Goal: Information Seeking & Learning: Stay updated

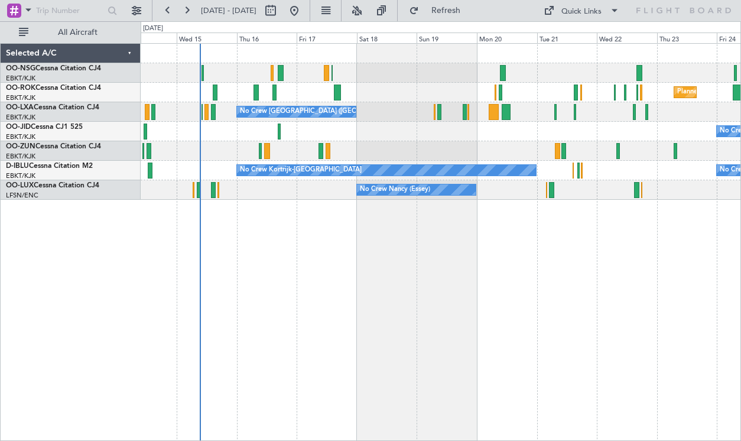
click at [270, 323] on div "Planned Maint Kortrijk-[GEOGRAPHIC_DATA] No Crew [GEOGRAPHIC_DATA] (Brussels Na…" at bounding box center [441, 242] width 600 height 398
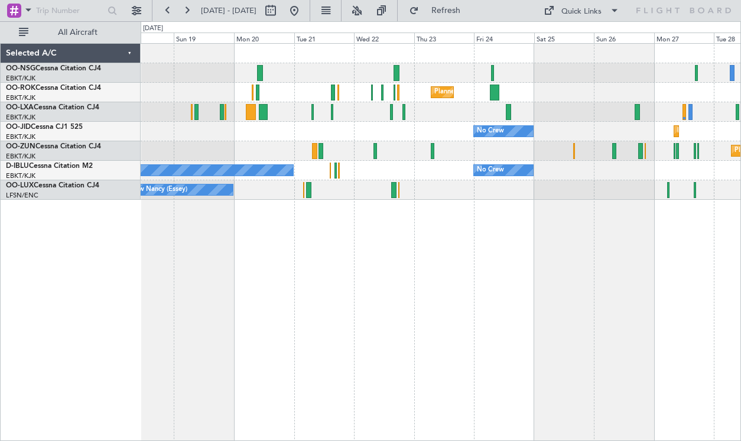
click at [458, 139] on div "No Crew Planned Maint [GEOGRAPHIC_DATA]-[GEOGRAPHIC_DATA]" at bounding box center [441, 132] width 600 height 20
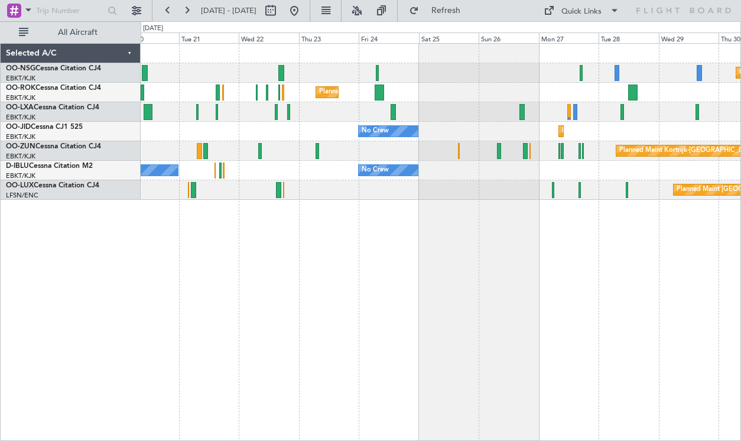
click at [524, 276] on div "Planned Maint Kortrijk-[GEOGRAPHIC_DATA] Planned Maint [GEOGRAPHIC_DATA]-[GEOGR…" at bounding box center [441, 242] width 600 height 398
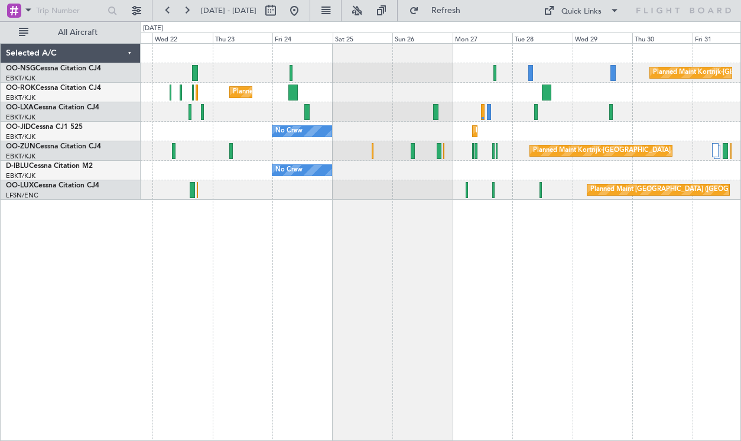
click at [546, 135] on div "Planned Maint Kortrijk-[GEOGRAPHIC_DATA] No Crew" at bounding box center [441, 132] width 600 height 20
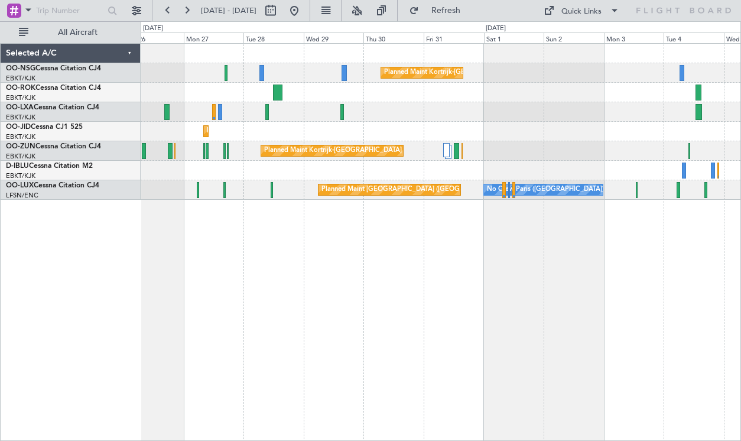
click at [283, 304] on div "Planned Maint Kortrijk-[GEOGRAPHIC_DATA] Planned Maint [GEOGRAPHIC_DATA]-[GEOGR…" at bounding box center [441, 242] width 600 height 398
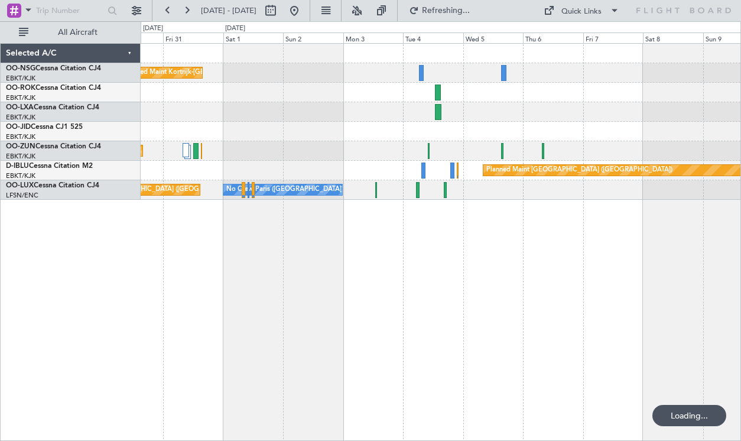
click at [280, 304] on div "Planned Maint Kortrijk-[GEOGRAPHIC_DATA] Planned Maint [GEOGRAPHIC_DATA]-[GEOGR…" at bounding box center [441, 242] width 600 height 398
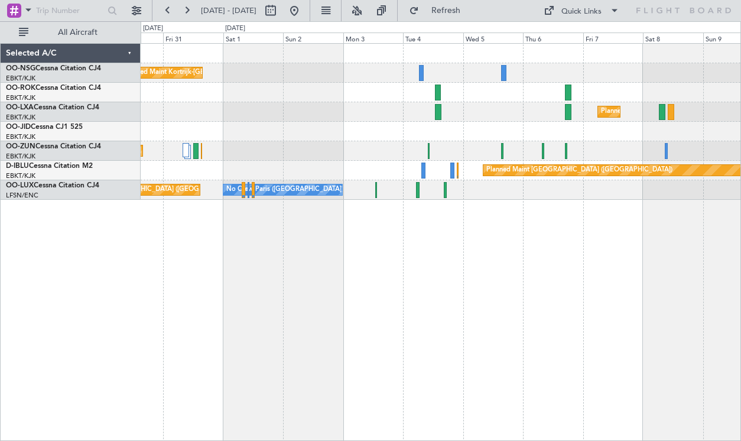
click at [610, 281] on div "Planned Maint Kortrijk-[GEOGRAPHIC_DATA] Planned Maint [GEOGRAPHIC_DATA]-[GEOGR…" at bounding box center [441, 242] width 600 height 398
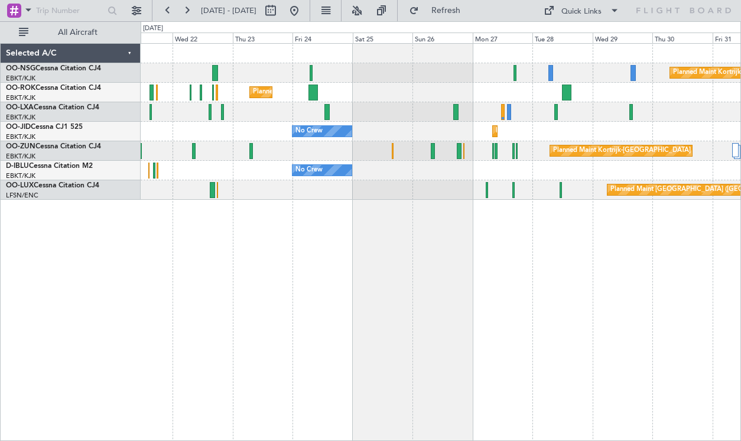
click at [607, 270] on div "Planned Maint Kortrijk-[GEOGRAPHIC_DATA] Planned Maint [GEOGRAPHIC_DATA]-[GEOGR…" at bounding box center [441, 242] width 600 height 398
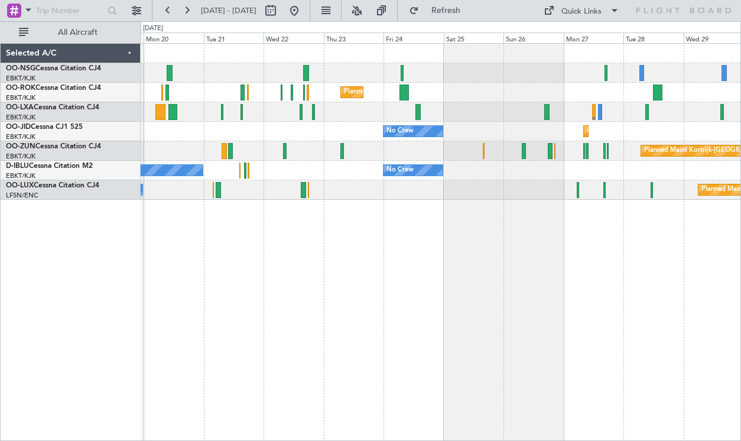
click at [500, 261] on div "Planned Maint Kortrijk-[GEOGRAPHIC_DATA] Planned Maint [GEOGRAPHIC_DATA]-[GEOGR…" at bounding box center [441, 242] width 600 height 398
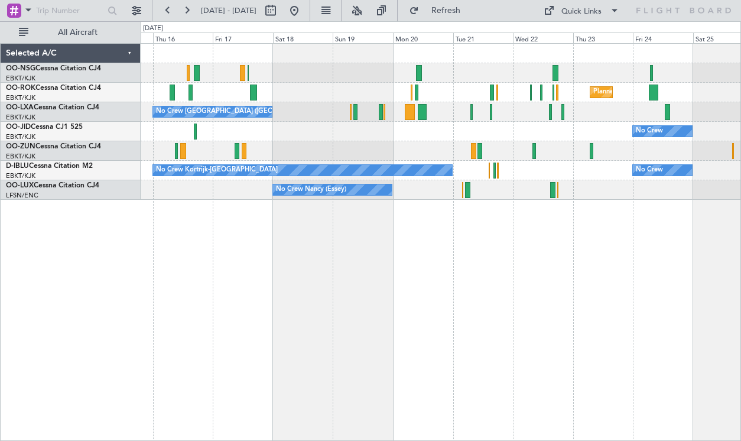
click at [527, 254] on div "Planned Maint Kortrijk-[GEOGRAPHIC_DATA] No Crew [GEOGRAPHIC_DATA] (Brussels Na…" at bounding box center [441, 242] width 600 height 398
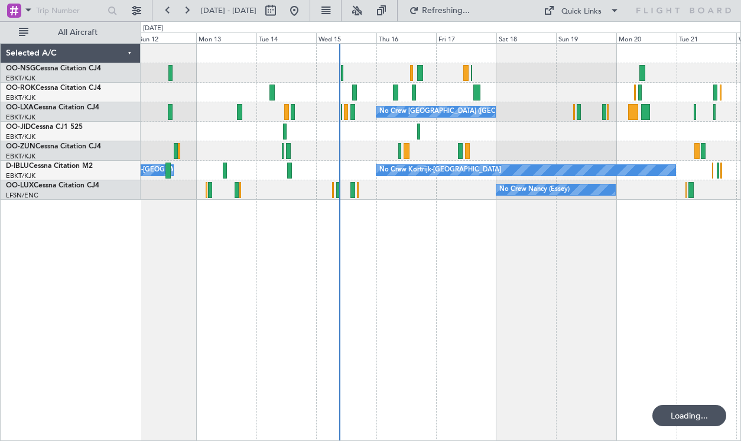
click at [592, 250] on div "Planned Maint Kortrijk-[GEOGRAPHIC_DATA] No Crew [GEOGRAPHIC_DATA] (Brussels Na…" at bounding box center [441, 242] width 600 height 398
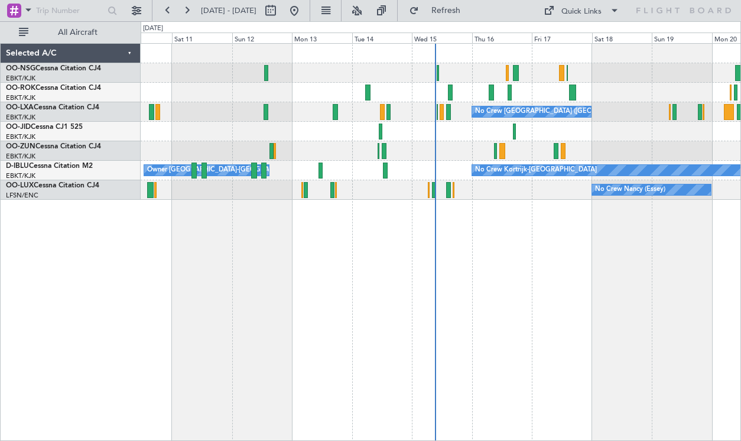
click at [447, 236] on div "No Crew [GEOGRAPHIC_DATA] ([GEOGRAPHIC_DATA] National) No Crew Kortrijk-[GEOGRA…" at bounding box center [441, 242] width 600 height 398
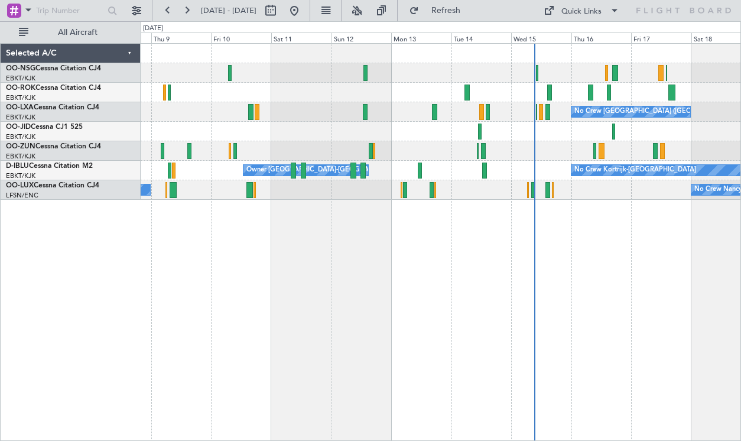
click at [501, 239] on div "No Crew [GEOGRAPHIC_DATA] ([GEOGRAPHIC_DATA] National) Planned Maint [GEOGRAPHI…" at bounding box center [441, 242] width 600 height 398
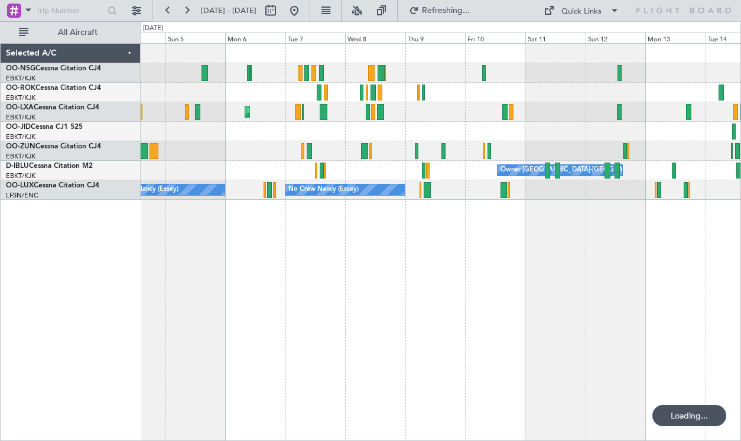
click at [589, 251] on div "AOG Maint Kortrijk-[GEOGRAPHIC_DATA] Planned Maint [GEOGRAPHIC_DATA]-[GEOGRAPHI…" at bounding box center [441, 242] width 600 height 398
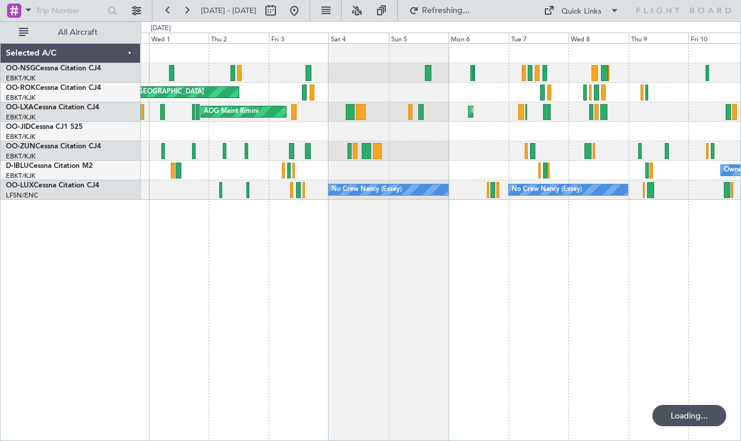
click at [641, 255] on div "AOG Maint Kortrijk-[GEOGRAPHIC_DATA] AOG Maint [GEOGRAPHIC_DATA] Planned Maint …" at bounding box center [441, 242] width 600 height 398
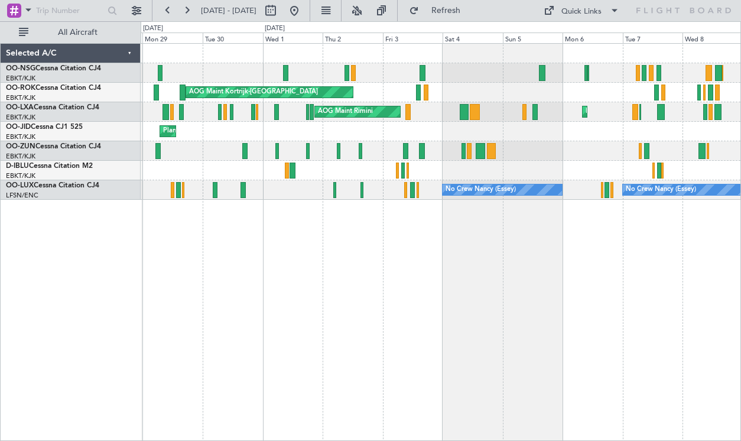
click at [566, 268] on div "AOG Maint Kortrijk-[GEOGRAPHIC_DATA] AOG Maint [GEOGRAPHIC_DATA] Planned Maint …" at bounding box center [441, 242] width 600 height 398
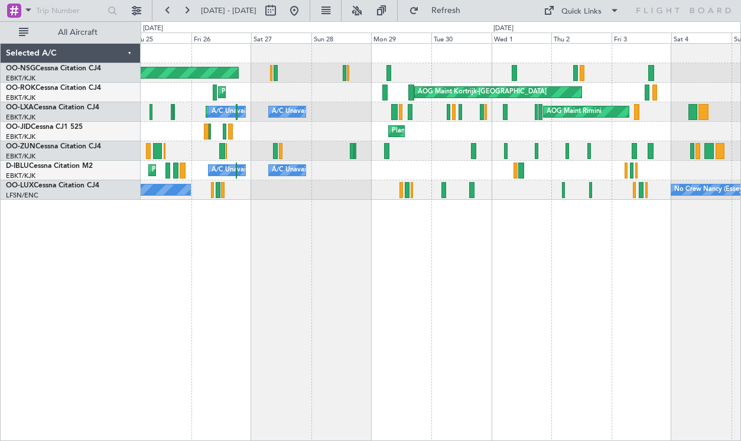
click at [443, 252] on div "Planned Maint [GEOGRAPHIC_DATA] ([GEOGRAPHIC_DATA]) AOG Maint [GEOGRAPHIC_DATA]…" at bounding box center [441, 242] width 600 height 398
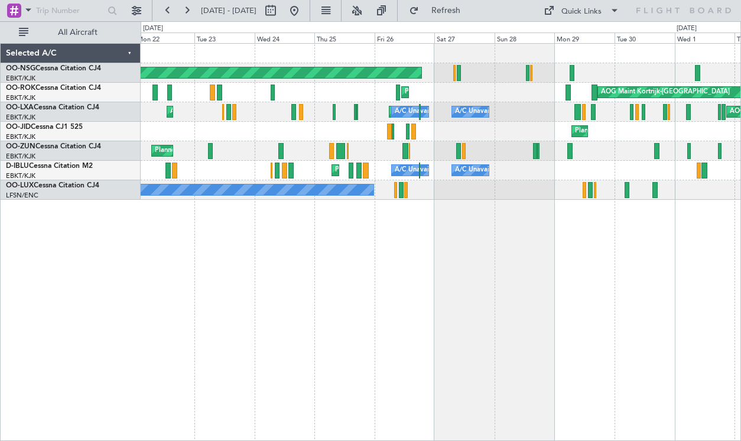
click at [415, 252] on div "Planned Maint [GEOGRAPHIC_DATA] ([GEOGRAPHIC_DATA]) AOG Maint [GEOGRAPHIC_DATA]…" at bounding box center [441, 242] width 600 height 398
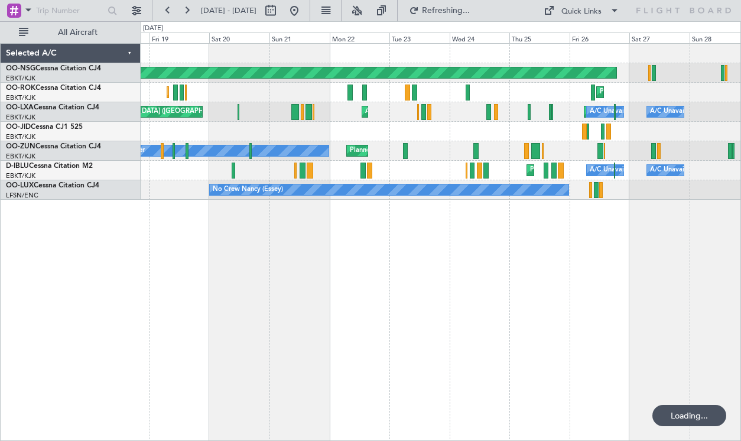
click at [450, 267] on div "Planned Maint [GEOGRAPHIC_DATA] ([GEOGRAPHIC_DATA]) Planned Maint [GEOGRAPHIC_D…" at bounding box center [441, 242] width 600 height 398
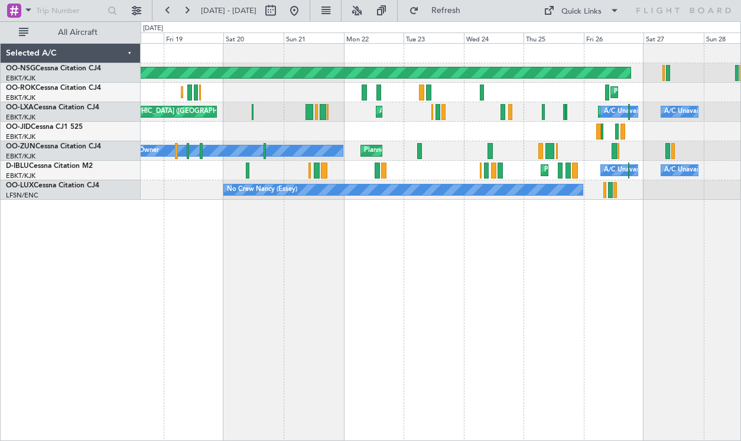
click at [118, 291] on div "Planned Maint [GEOGRAPHIC_DATA] ([GEOGRAPHIC_DATA]) Planned Maint [GEOGRAPHIC_D…" at bounding box center [370, 231] width 741 height 420
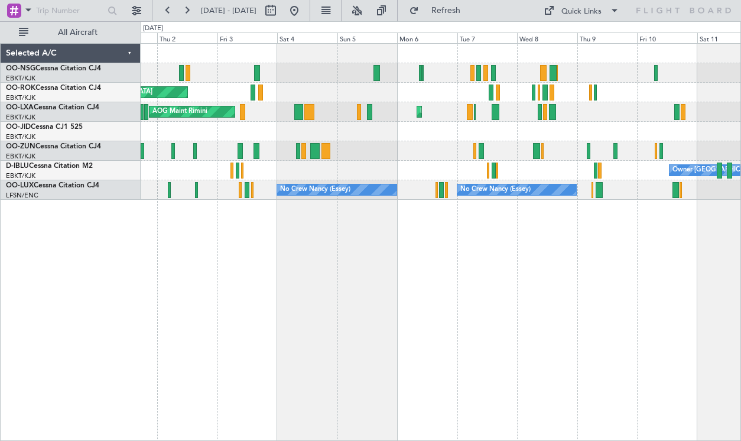
click at [142, 292] on div "AOG Maint Kortrijk-[GEOGRAPHIC_DATA] AOG Maint [GEOGRAPHIC_DATA] Planned Maint …" at bounding box center [441, 242] width 600 height 398
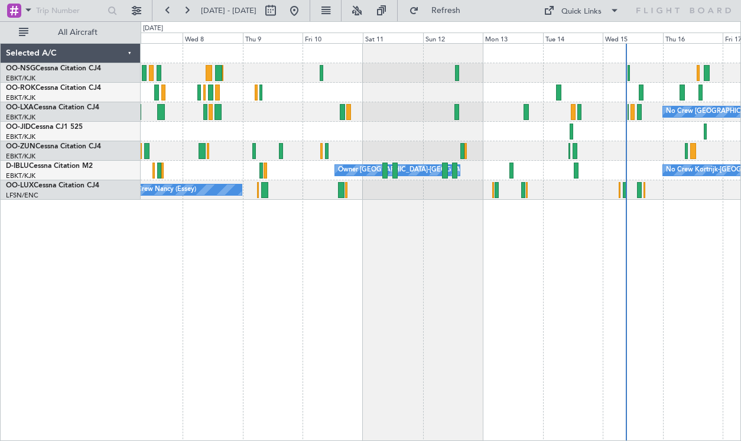
click at [168, 307] on div "No Crew [GEOGRAPHIC_DATA] ([GEOGRAPHIC_DATA] National) Planned Maint [GEOGRAPHI…" at bounding box center [441, 242] width 600 height 398
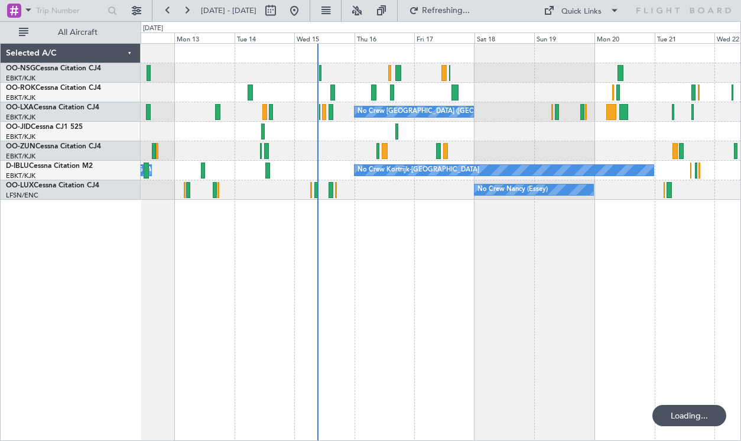
click at [230, 293] on div "No Crew [GEOGRAPHIC_DATA] ([GEOGRAPHIC_DATA] National) Owner [GEOGRAPHIC_DATA]-…" at bounding box center [441, 242] width 600 height 398
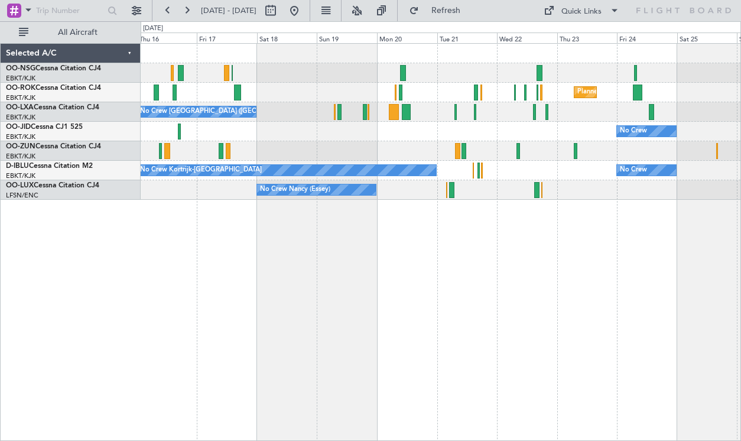
click at [395, 242] on div "Planned Maint Kortrijk-[GEOGRAPHIC_DATA] No Crew [GEOGRAPHIC_DATA] (Brussels Na…" at bounding box center [441, 242] width 600 height 398
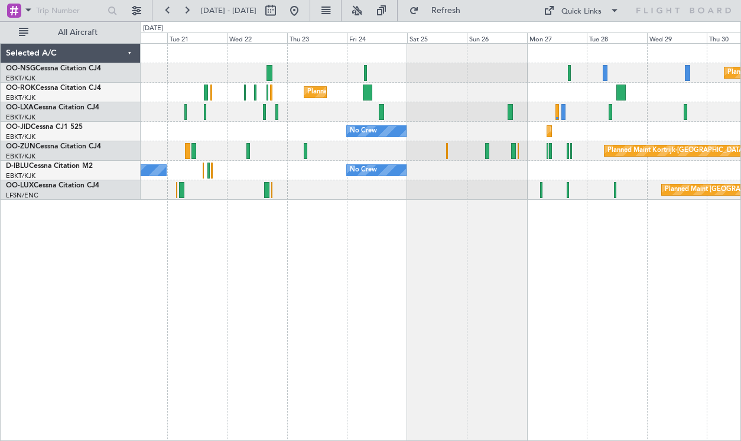
click at [321, 164] on div "Planned Maint Kortrijk-[GEOGRAPHIC_DATA] Planned Maint [GEOGRAPHIC_DATA]-[GEOGR…" at bounding box center [441, 122] width 600 height 156
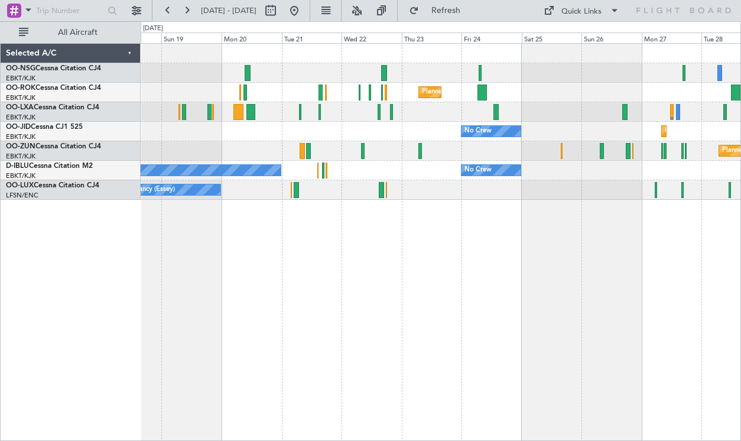
click at [398, 261] on div "Planned Maint Kortrijk-[GEOGRAPHIC_DATA] Planned Maint [GEOGRAPHIC_DATA]-[GEOGR…" at bounding box center [441, 242] width 600 height 398
click at [410, 261] on div "Planned Maint Kortrijk-[GEOGRAPHIC_DATA] Planned Maint [GEOGRAPHIC_DATA]-[GEOGR…" at bounding box center [441, 242] width 600 height 398
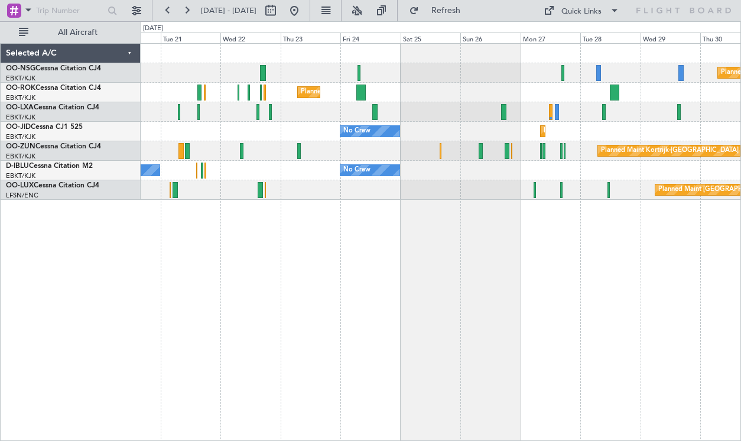
click at [244, 311] on div "Planned Maint Kortrijk-[GEOGRAPHIC_DATA] Planned Maint [GEOGRAPHIC_DATA]-[GEOGR…" at bounding box center [441, 242] width 600 height 398
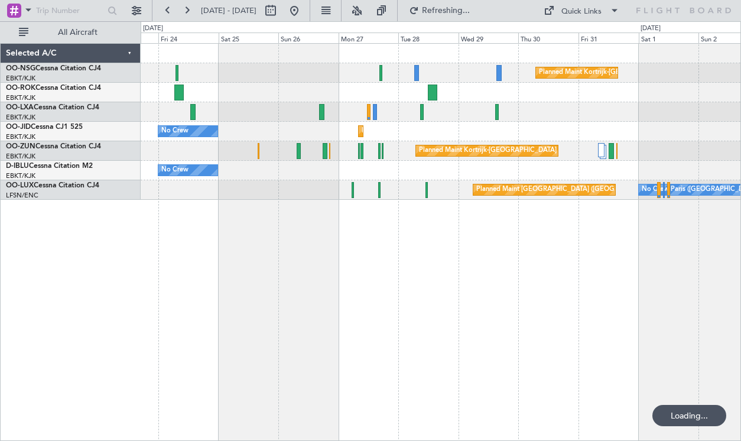
click at [497, 235] on div "Planned Maint Kortrijk-[GEOGRAPHIC_DATA] Planned Maint [GEOGRAPHIC_DATA]-[GEOGR…" at bounding box center [441, 242] width 600 height 398
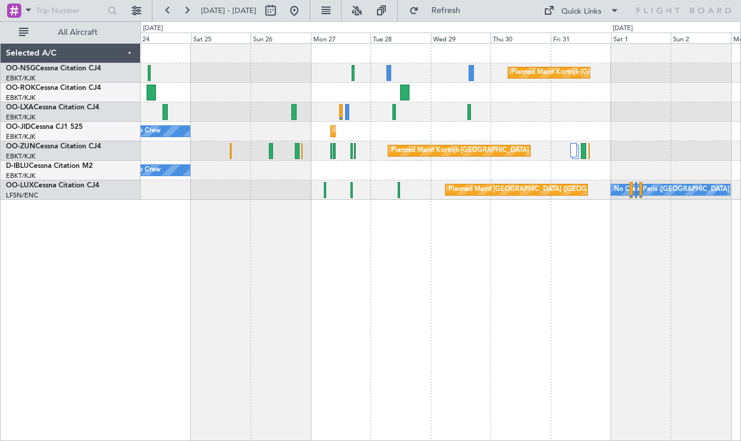
click at [257, 254] on div "Planned Maint Kortrijk-[GEOGRAPHIC_DATA] Planned Maint [GEOGRAPHIC_DATA]-[GEOGR…" at bounding box center [441, 242] width 600 height 398
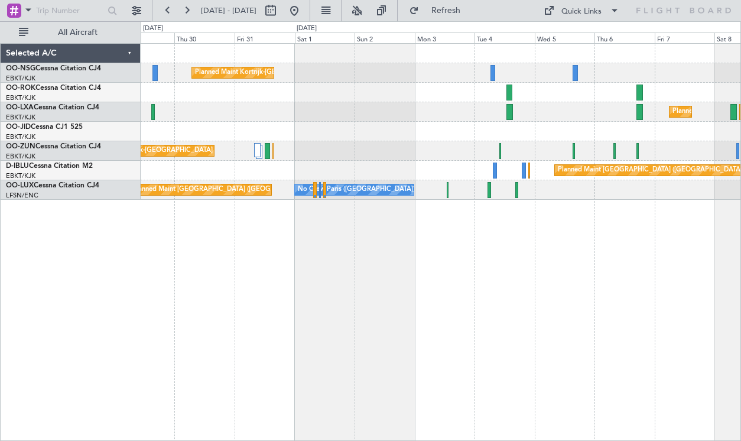
click at [362, 246] on div "Planned Maint Kortrijk-[GEOGRAPHIC_DATA] Planned Maint [GEOGRAPHIC_DATA]-[GEOGR…" at bounding box center [441, 242] width 600 height 398
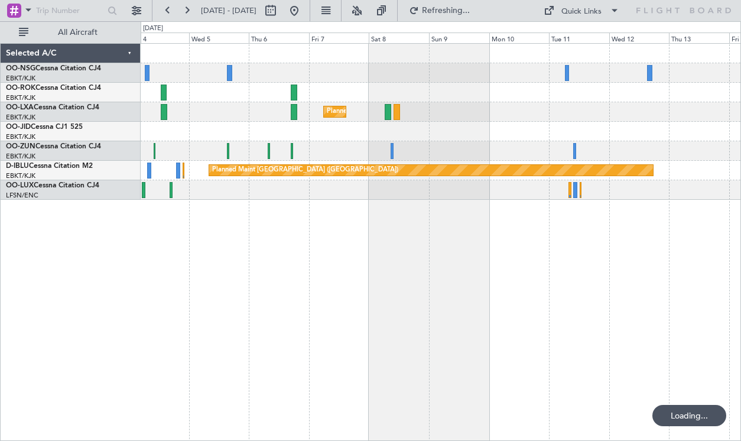
click at [352, 229] on div "Planned Maint Kortrijk-[GEOGRAPHIC_DATA] Planned Maint [GEOGRAPHIC_DATA] ([GEOG…" at bounding box center [441, 242] width 600 height 398
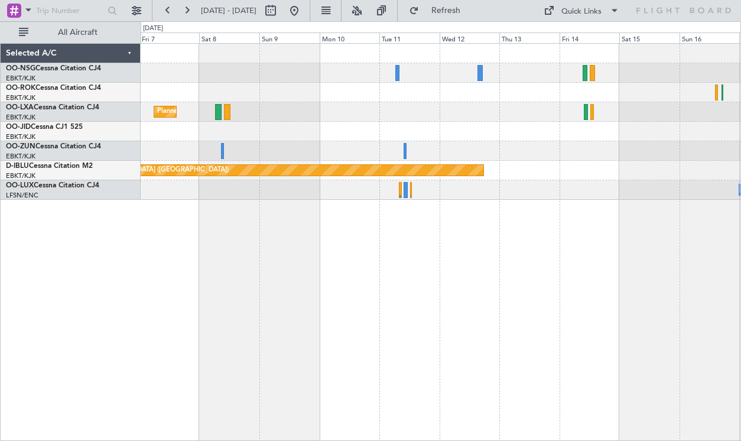
click at [295, 117] on div "Planned Maint Kortrijk-[GEOGRAPHIC_DATA]" at bounding box center [441, 112] width 600 height 20
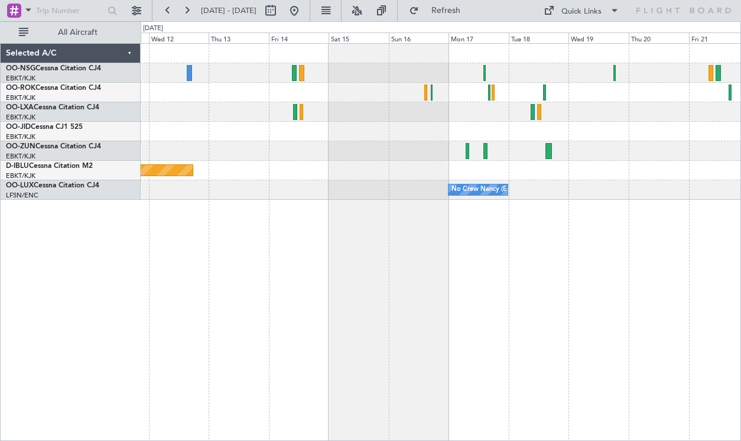
click at [306, 157] on div "Planned Maint [GEOGRAPHIC_DATA] ([GEOGRAPHIC_DATA]) Planned Maint [GEOGRAPHIC_D…" at bounding box center [441, 122] width 600 height 156
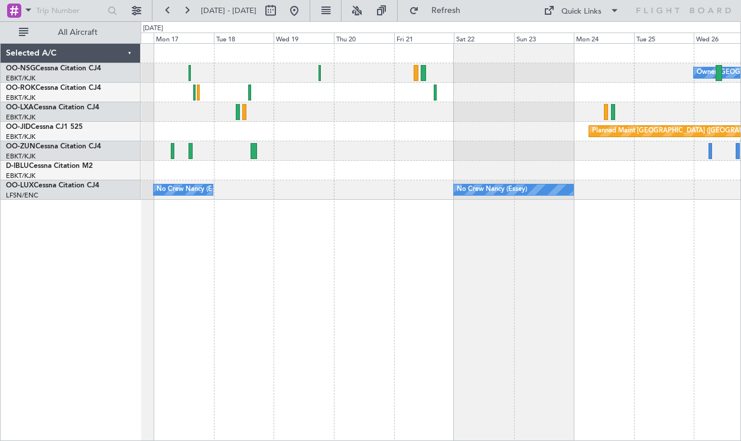
click at [343, 157] on div "Owner [GEOGRAPHIC_DATA]-[GEOGRAPHIC_DATA] Planned Maint [GEOGRAPHIC_DATA] ([GEO…" at bounding box center [441, 122] width 600 height 156
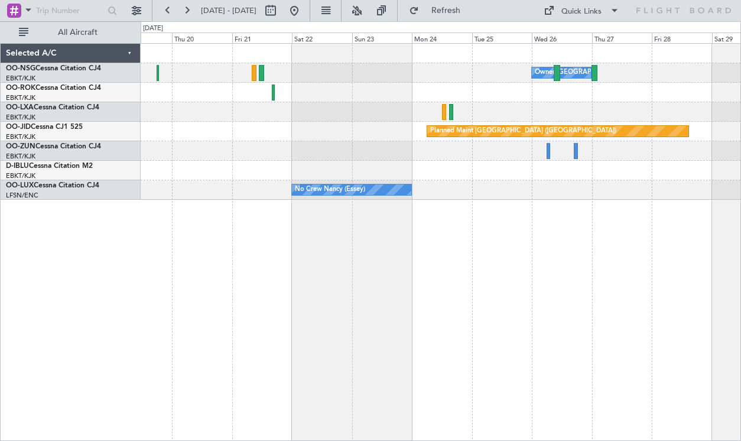
click at [344, 102] on div "Owner [GEOGRAPHIC_DATA]-[GEOGRAPHIC_DATA] Planned Maint [GEOGRAPHIC_DATA] ([GEO…" at bounding box center [441, 122] width 600 height 156
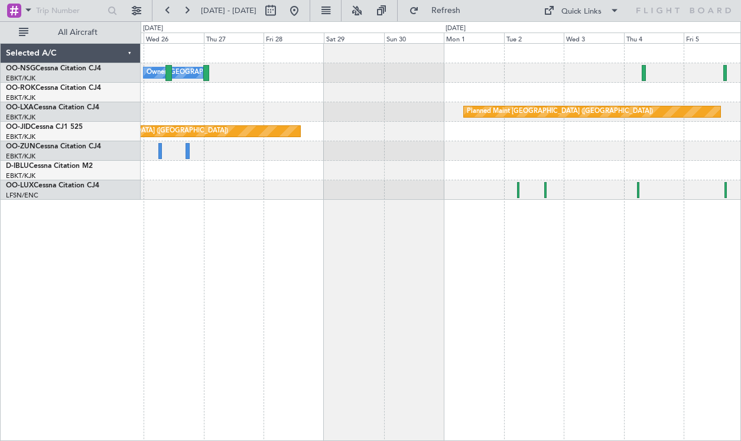
click at [238, 118] on div "Owner [GEOGRAPHIC_DATA]-[GEOGRAPHIC_DATA] Planned Maint [GEOGRAPHIC_DATA] ([GEO…" at bounding box center [441, 122] width 600 height 156
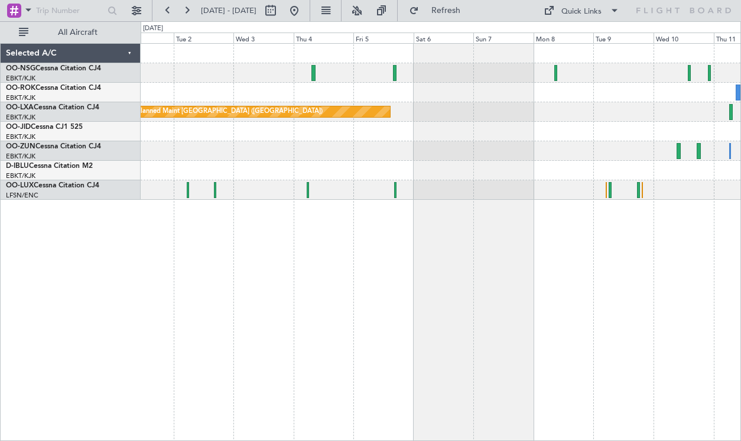
click at [337, 170] on div at bounding box center [441, 171] width 600 height 20
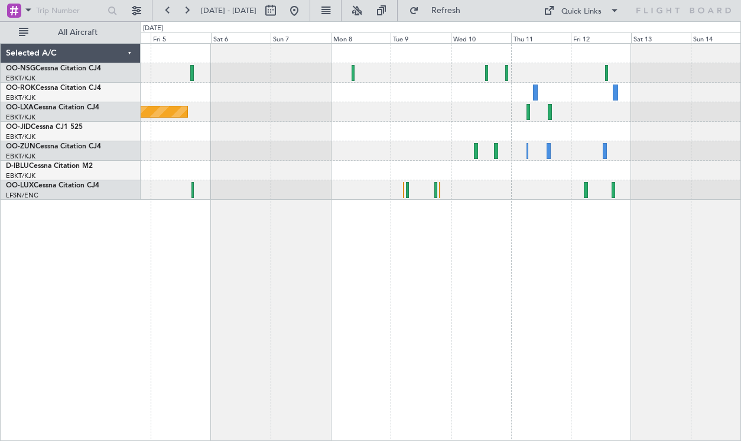
click at [473, 136] on div "Planned Maint [GEOGRAPHIC_DATA] ([GEOGRAPHIC_DATA]) Planned Maint [GEOGRAPHIC_D…" at bounding box center [441, 122] width 600 height 156
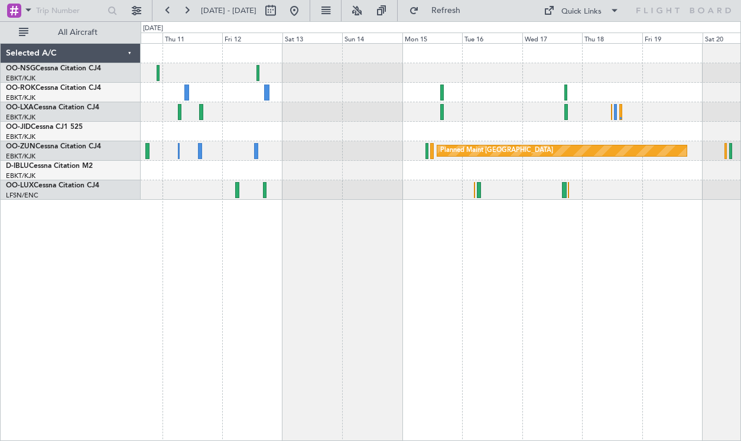
click at [280, 144] on div "Planned Maint [GEOGRAPHIC_DATA]" at bounding box center [441, 122] width 600 height 156
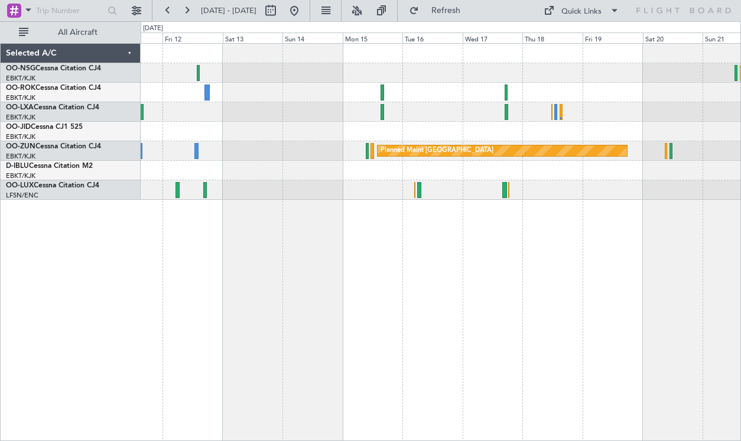
click at [443, 164] on div at bounding box center [441, 171] width 600 height 20
click at [418, 242] on div "Planned Maint [GEOGRAPHIC_DATA] Planned Maint [GEOGRAPHIC_DATA]-[GEOGRAPHIC_DAT…" at bounding box center [441, 242] width 600 height 398
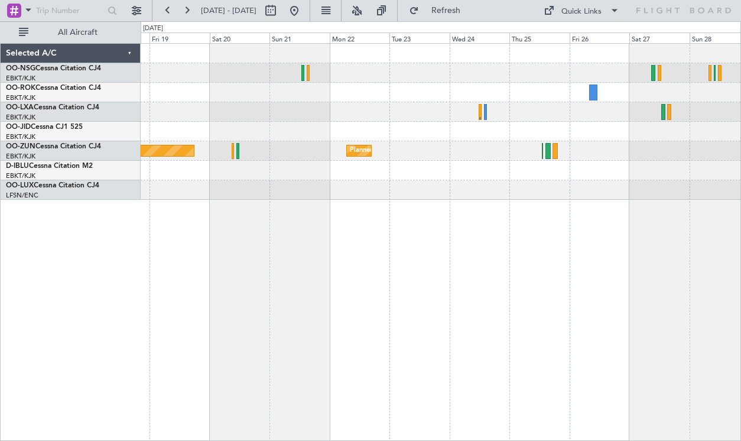
click at [354, 97] on div "Planned Maint [GEOGRAPHIC_DATA] Planned Maint [GEOGRAPHIC_DATA]-[GEOGRAPHIC_DAT…" at bounding box center [441, 122] width 600 height 156
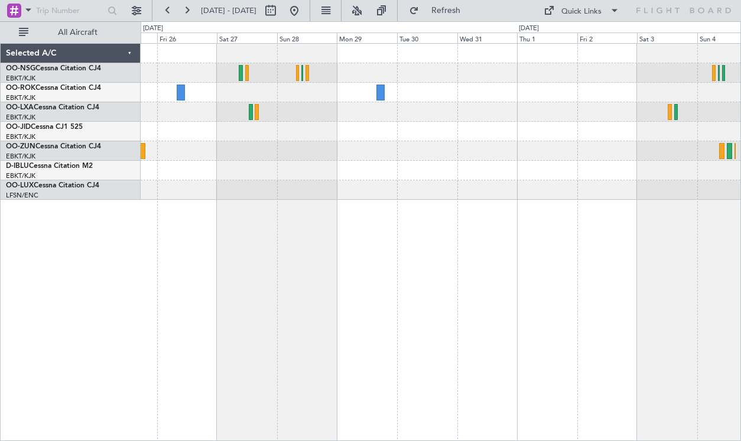
click at [303, 197] on div at bounding box center [441, 190] width 600 height 20
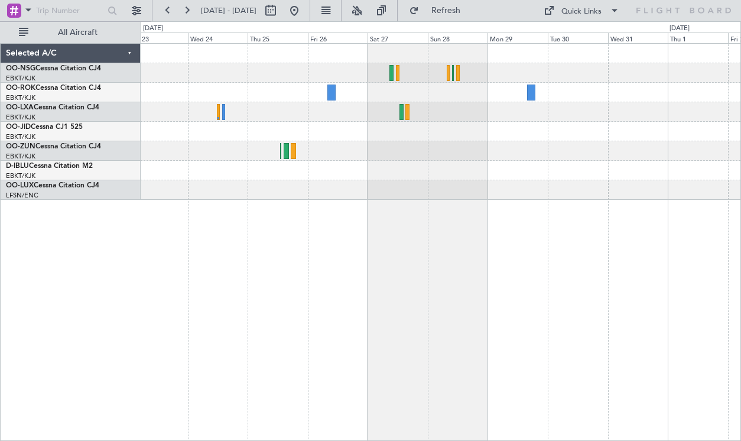
click at [479, 151] on div "Planned Maint Kortrijk-[GEOGRAPHIC_DATA]" at bounding box center [441, 122] width 600 height 156
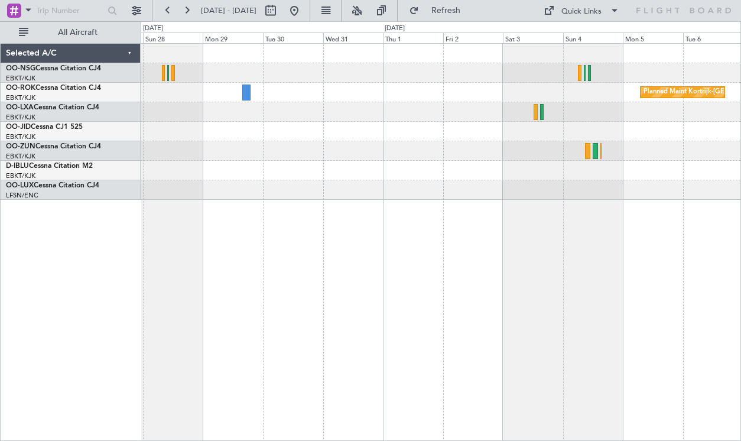
click at [299, 168] on div at bounding box center [441, 171] width 600 height 20
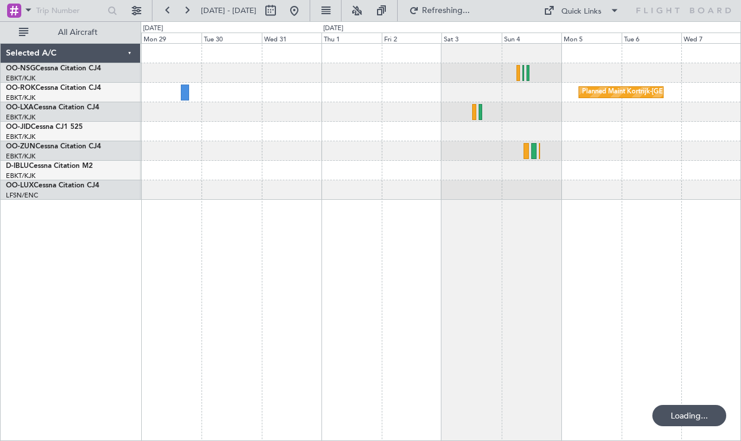
click at [363, 139] on div "Planned Maint Kortrijk-[GEOGRAPHIC_DATA]" at bounding box center [441, 122] width 600 height 156
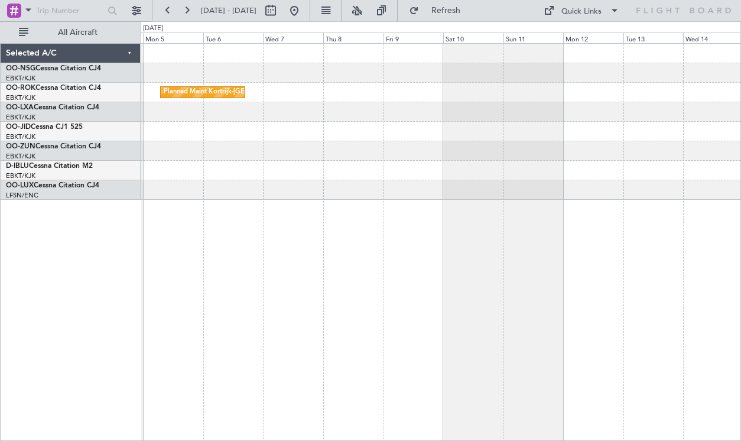
click at [136, 147] on div "Planned Maint Kortrijk-[GEOGRAPHIC_DATA] Selected A/C OO-NSG Cessna Citation CJ…" at bounding box center [370, 231] width 741 height 420
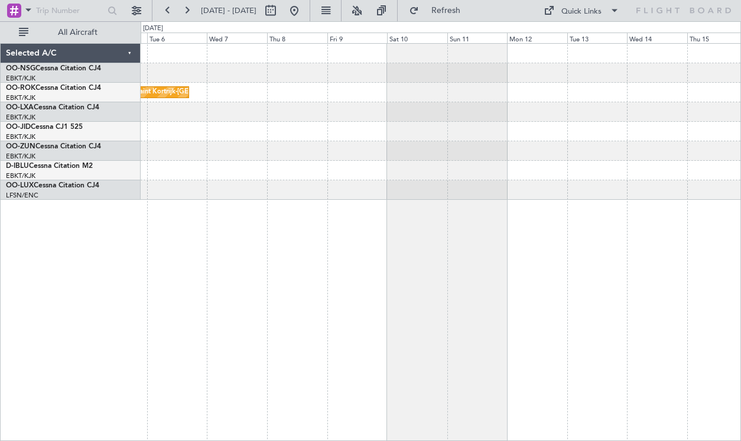
click at [197, 123] on div "Planned Maint Kortrijk-[GEOGRAPHIC_DATA]" at bounding box center [441, 122] width 600 height 156
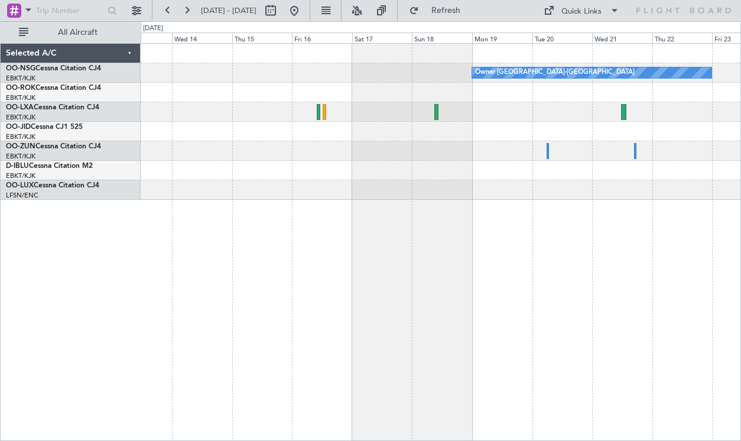
click at [194, 122] on div at bounding box center [441, 132] width 600 height 20
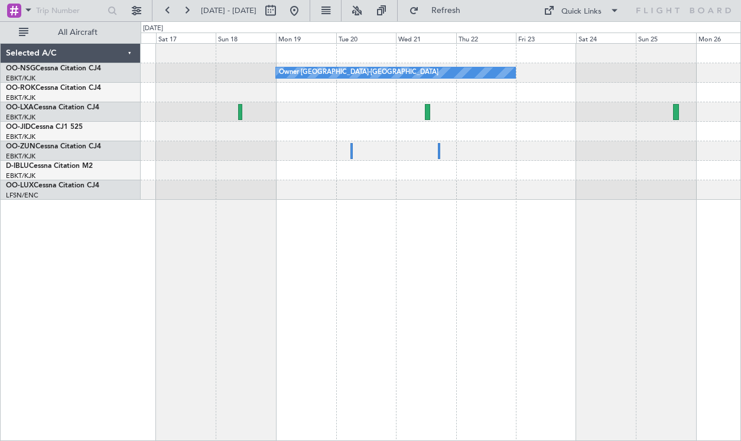
click at [238, 181] on div "Owner [GEOGRAPHIC_DATA]-[GEOGRAPHIC_DATA] Owner [GEOGRAPHIC_DATA]-[GEOGRAPHIC_D…" at bounding box center [441, 122] width 600 height 156
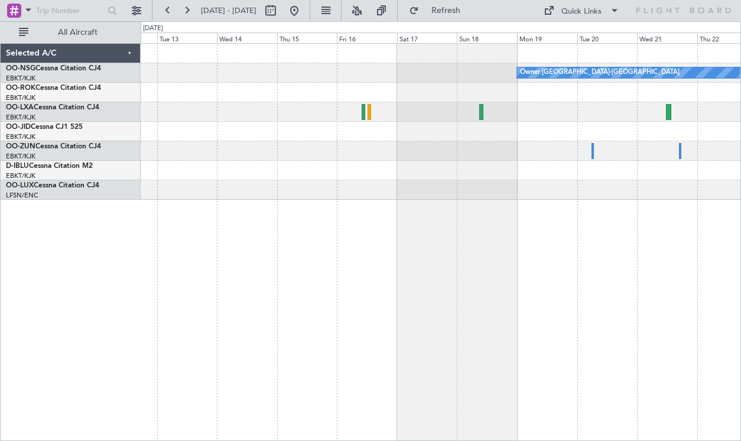
click at [693, 191] on div "Owner [GEOGRAPHIC_DATA]-[GEOGRAPHIC_DATA]" at bounding box center [441, 242] width 600 height 398
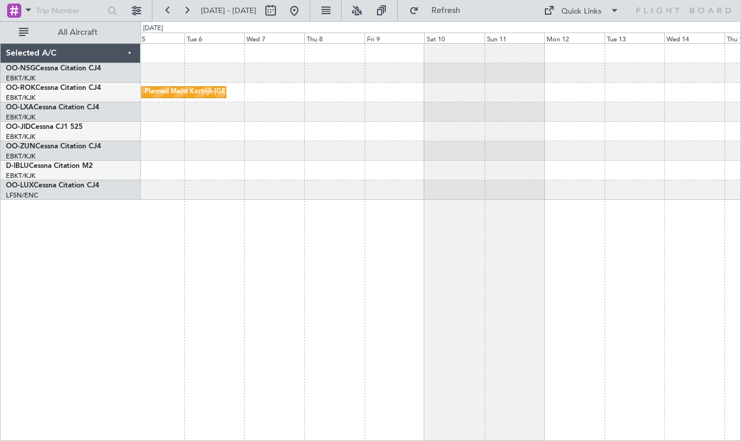
click at [509, 90] on div "Planned Maint Kortrijk-[GEOGRAPHIC_DATA]" at bounding box center [441, 122] width 600 height 156
click at [578, 138] on div at bounding box center [441, 132] width 600 height 20
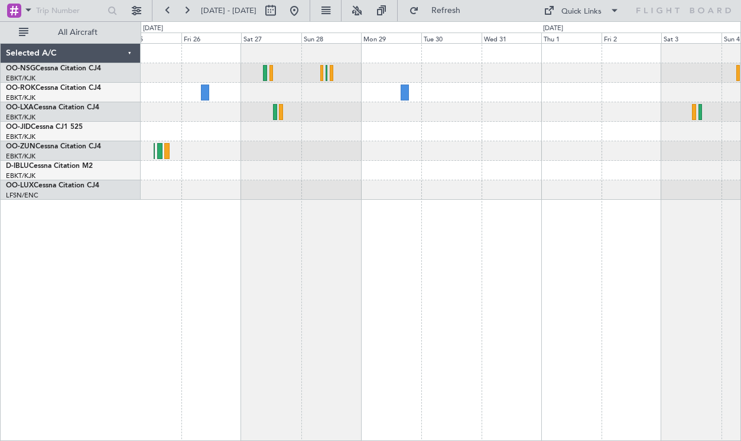
click at [524, 151] on div "Planned Maint Kortrijk-[GEOGRAPHIC_DATA]" at bounding box center [441, 122] width 600 height 156
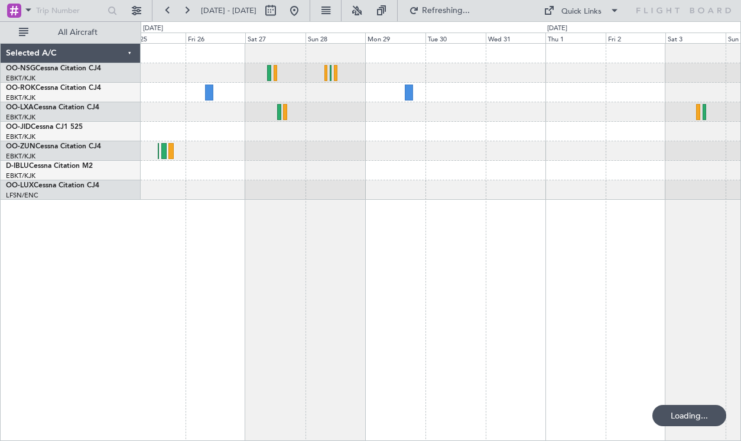
click at [555, 135] on div "Planned Maint Kortrijk-[GEOGRAPHIC_DATA]" at bounding box center [441, 122] width 600 height 156
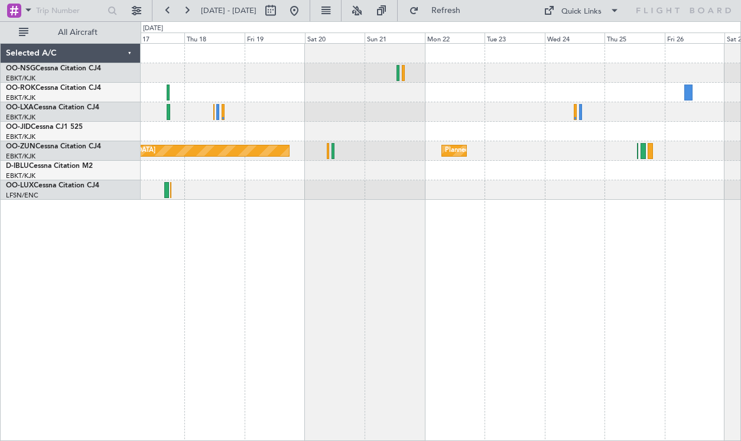
click at [549, 143] on div "Planned Maint Kortrijk-[GEOGRAPHIC_DATA] Planned Maint [GEOGRAPHIC_DATA]" at bounding box center [441, 151] width 600 height 20
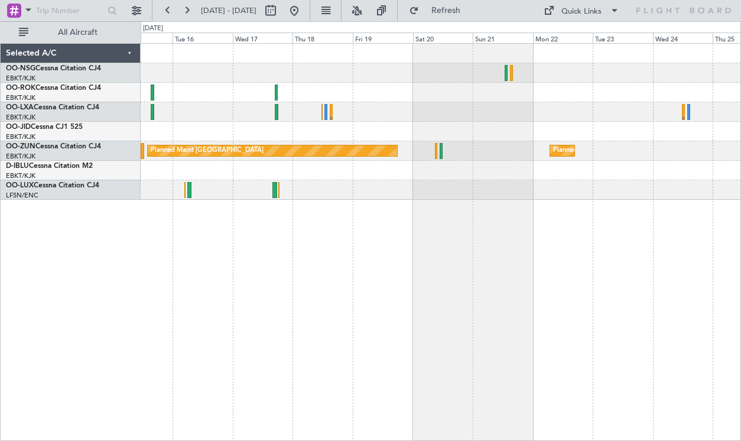
click at [619, 103] on div at bounding box center [441, 112] width 600 height 20
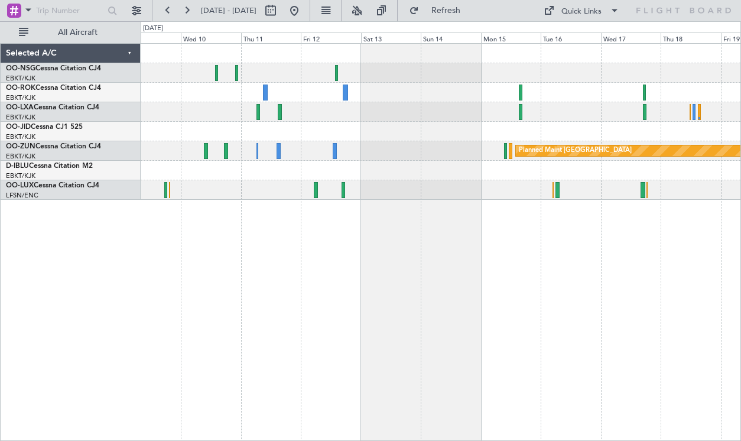
click at [568, 97] on div "Planned Maint [GEOGRAPHIC_DATA]" at bounding box center [441, 122] width 600 height 156
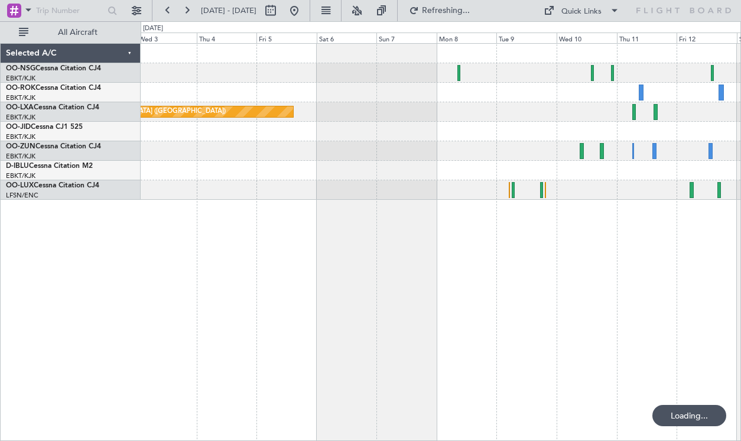
click at [532, 100] on div "Planned Maint [GEOGRAPHIC_DATA] ([GEOGRAPHIC_DATA])" at bounding box center [441, 122] width 600 height 156
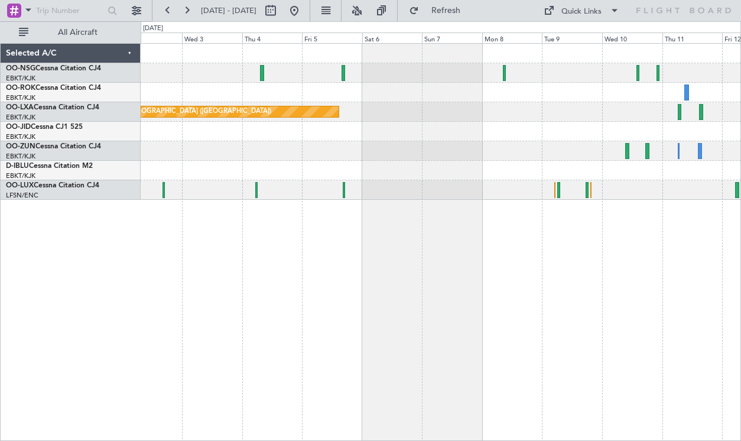
click at [575, 134] on div "Planned Maint [GEOGRAPHIC_DATA] ([GEOGRAPHIC_DATA])" at bounding box center [441, 122] width 600 height 156
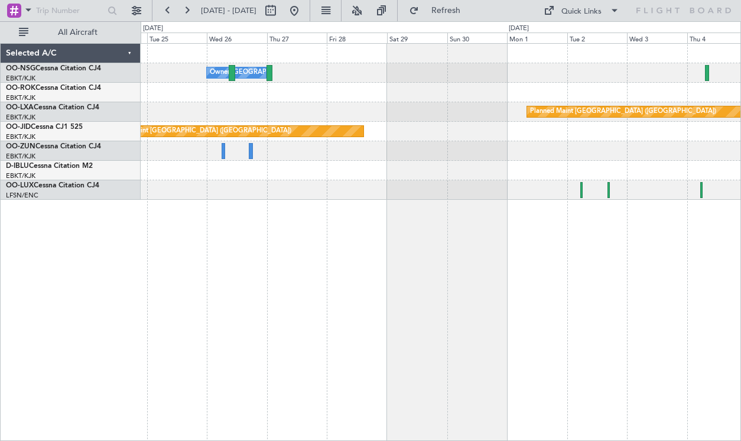
click at [596, 149] on div at bounding box center [441, 151] width 600 height 20
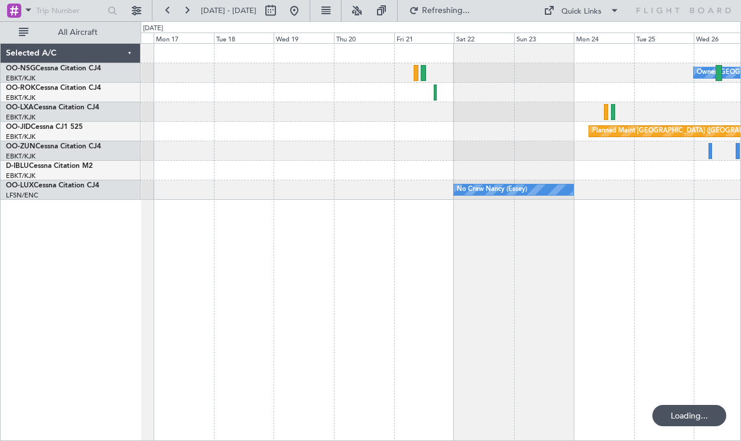
click at [690, 109] on div "Owner [GEOGRAPHIC_DATA]-[GEOGRAPHIC_DATA] Planned Maint [GEOGRAPHIC_DATA] ([GEO…" at bounding box center [441, 122] width 600 height 156
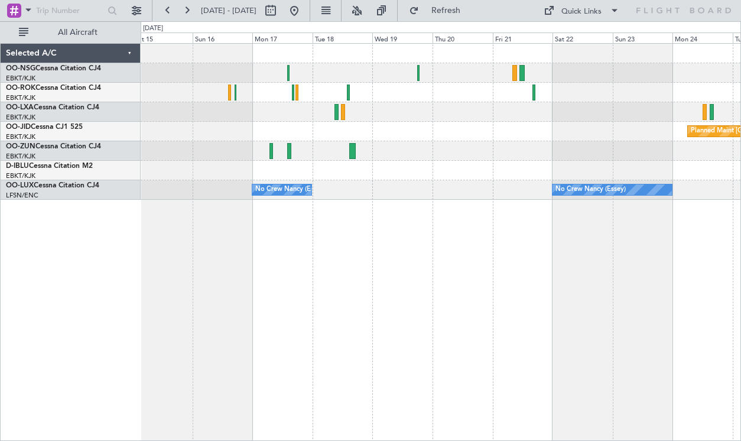
click at [634, 117] on div "Owner [GEOGRAPHIC_DATA]-[GEOGRAPHIC_DATA] Planned Maint [GEOGRAPHIC_DATA] ([GEO…" at bounding box center [441, 122] width 600 height 156
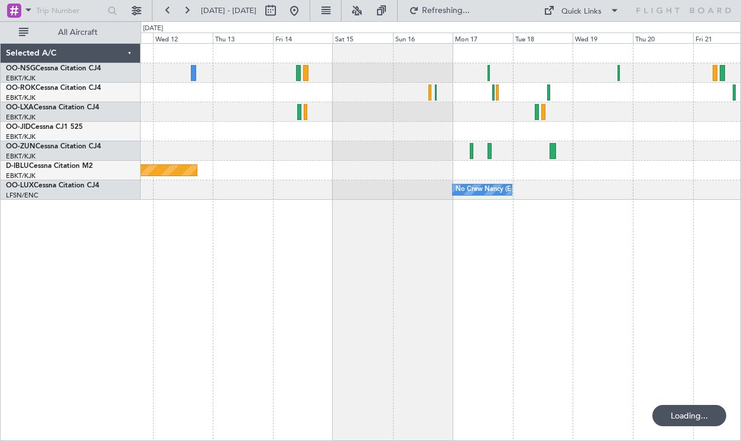
click at [578, 133] on div "Planned Maint [GEOGRAPHIC_DATA] ([GEOGRAPHIC_DATA])" at bounding box center [441, 132] width 600 height 20
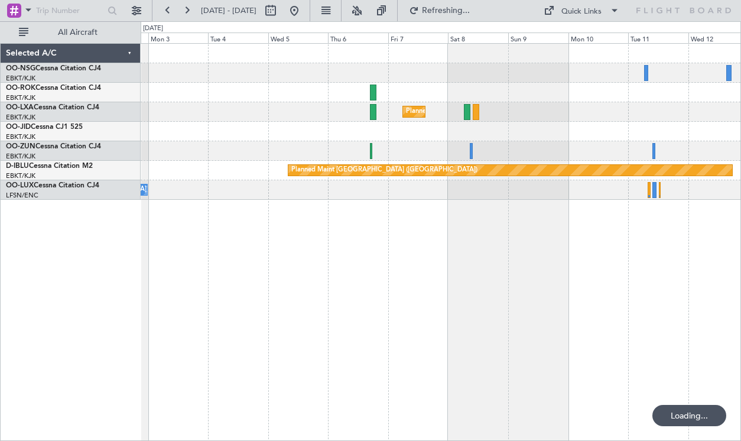
click at [622, 122] on div "Planned Maint Kortrijk-[GEOGRAPHIC_DATA] Planned Maint [GEOGRAPHIC_DATA] ([GEOG…" at bounding box center [441, 122] width 600 height 156
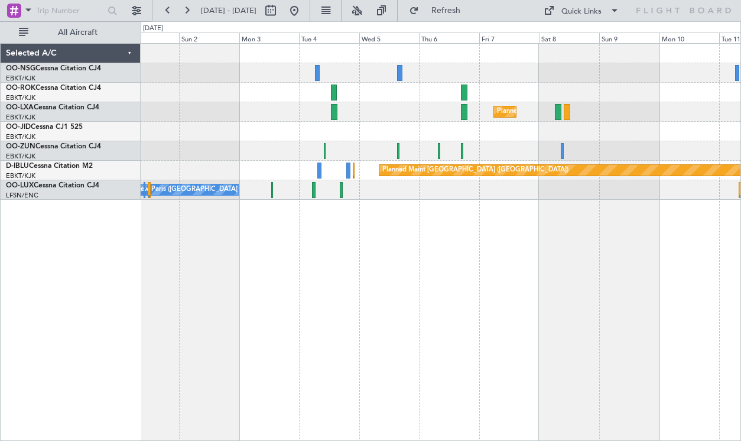
click at [739, 111] on div "Planned Maint Kortrijk-[GEOGRAPHIC_DATA] Planned Maint [GEOGRAPHIC_DATA] ([GEOG…" at bounding box center [441, 122] width 600 height 156
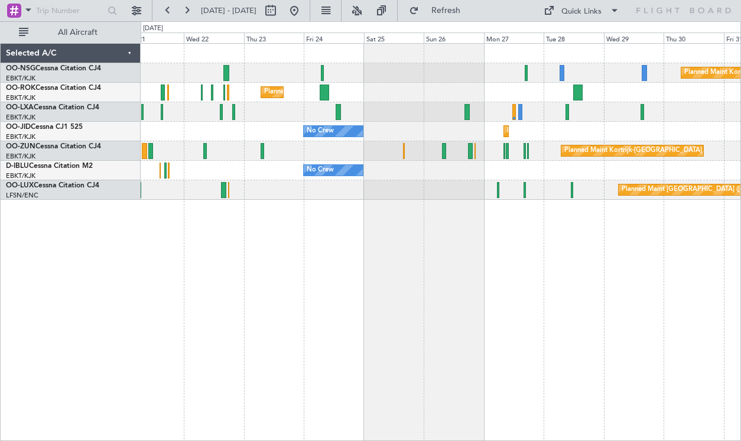
click at [561, 113] on div at bounding box center [441, 112] width 600 height 20
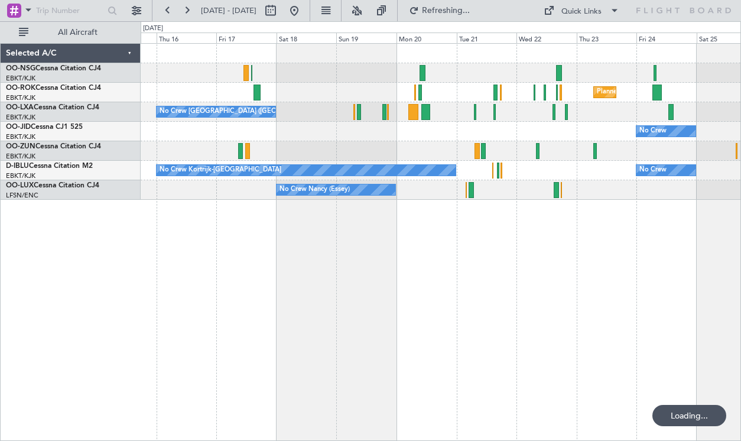
click at [374, 234] on div "Planned Maint Kortrijk-[GEOGRAPHIC_DATA] No Crew [GEOGRAPHIC_DATA] (Brussels Na…" at bounding box center [441, 242] width 600 height 398
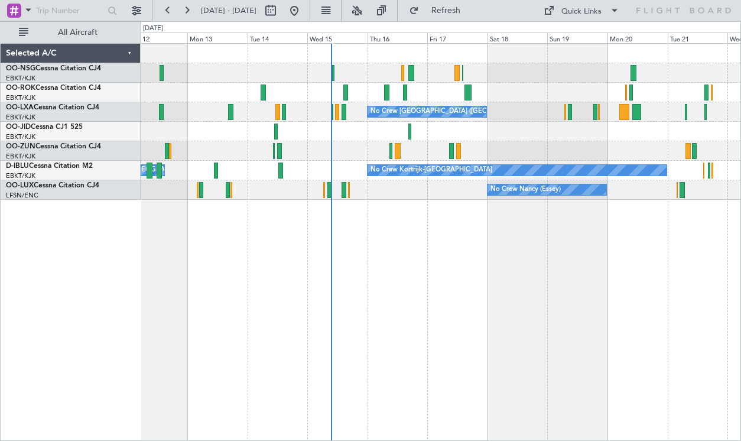
click at [472, 242] on div "Planned Maint Kortrijk-[GEOGRAPHIC_DATA] No Crew [GEOGRAPHIC_DATA] (Brussels Na…" at bounding box center [441, 242] width 600 height 398
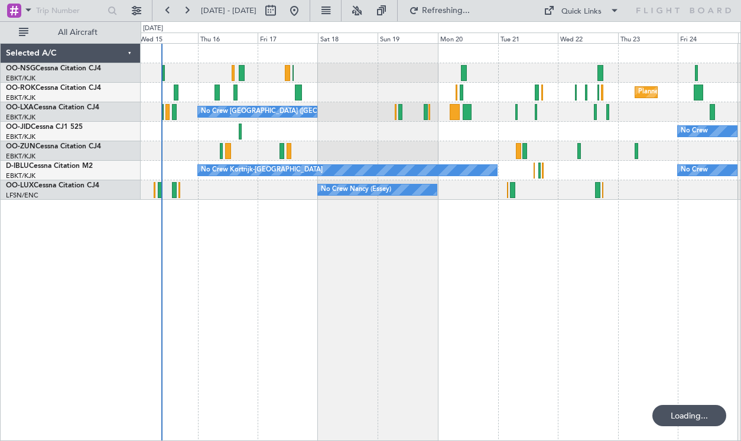
click at [293, 243] on div "Planned Maint Kortrijk-[GEOGRAPHIC_DATA] No Crew [GEOGRAPHIC_DATA] (Brussels Na…" at bounding box center [441, 242] width 600 height 398
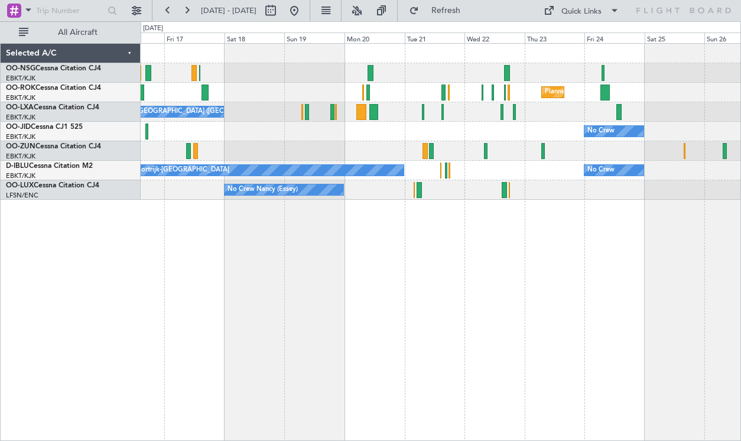
click at [194, 251] on div "Planned Maint Kortrijk-[GEOGRAPHIC_DATA] No Crew [GEOGRAPHIC_DATA] (Brussels Na…" at bounding box center [441, 242] width 600 height 398
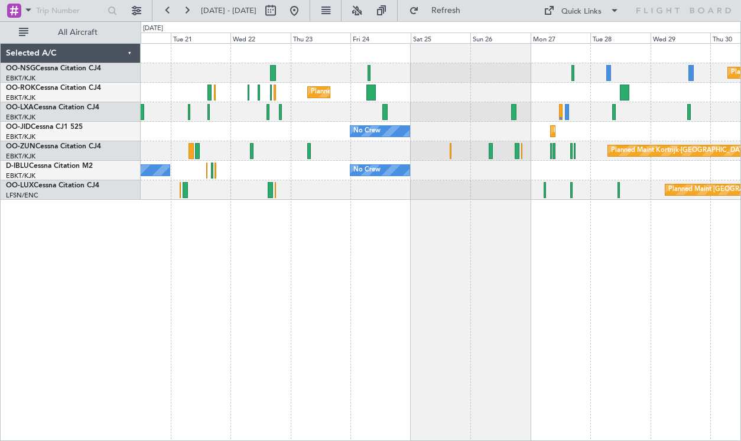
click at [314, 233] on div "Planned Maint Kortrijk-[GEOGRAPHIC_DATA] Planned Maint [GEOGRAPHIC_DATA]-[GEOGR…" at bounding box center [441, 242] width 600 height 398
